Goal: Check status

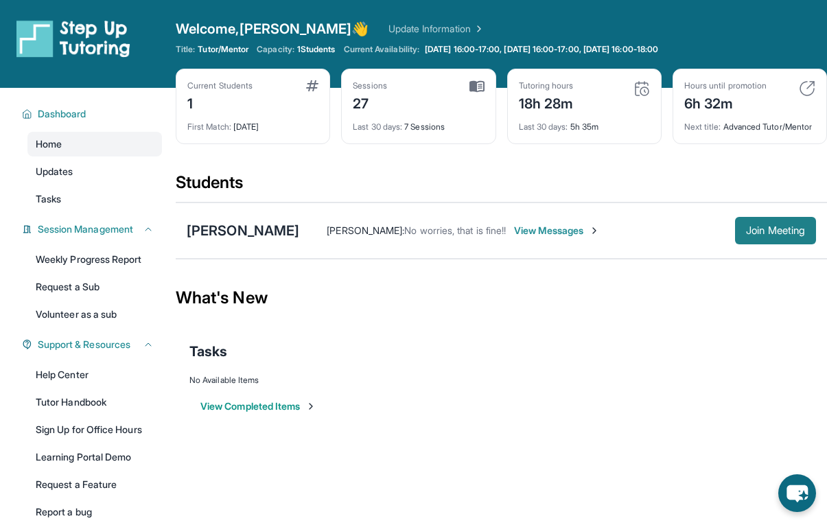
click at [753, 235] on span "Join Meeting" at bounding box center [775, 231] width 59 height 8
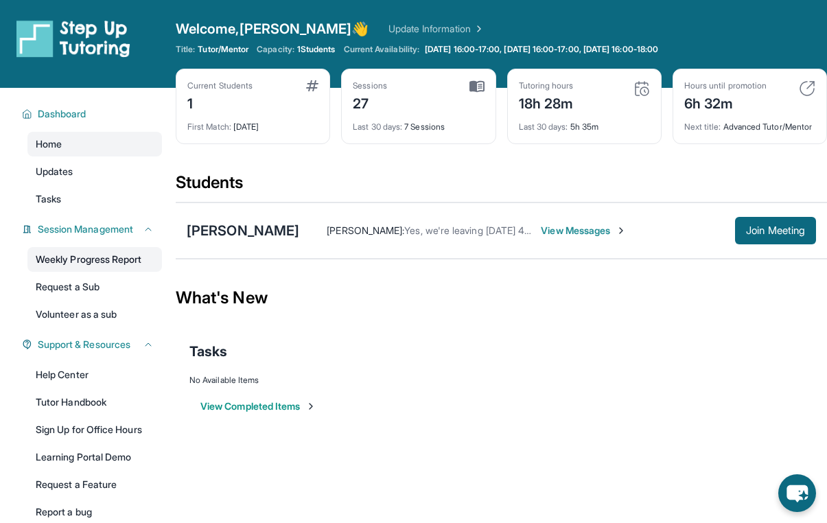
click at [89, 262] on link "Weekly Progress Report" at bounding box center [94, 259] width 135 height 25
click at [43, 264] on link "Weekly Progress Report" at bounding box center [94, 259] width 135 height 25
